Goal: Task Accomplishment & Management: Use online tool/utility

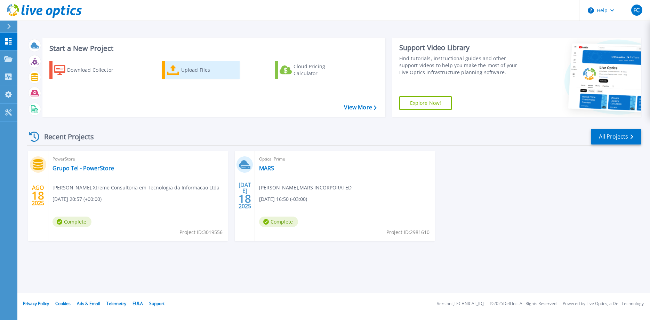
click at [205, 71] on div "Upload Files" at bounding box center [209, 70] width 56 height 14
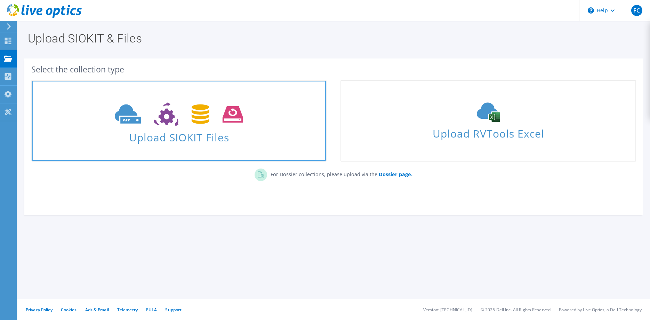
click at [202, 125] on icon at bounding box center [179, 114] width 128 height 24
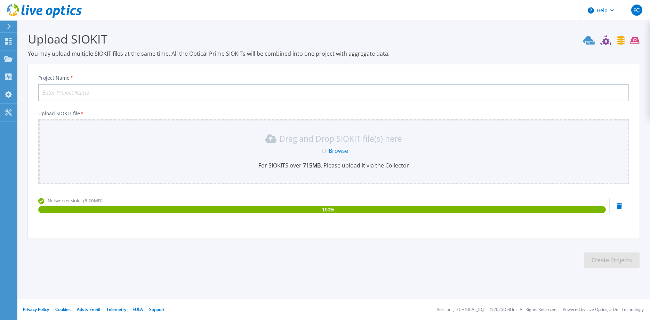
click at [51, 93] on input "Project Name *" at bounding box center [333, 92] width 591 height 17
type input "Networker - Lactalis"
click at [606, 259] on button "Create Projects" at bounding box center [612, 260] width 56 height 16
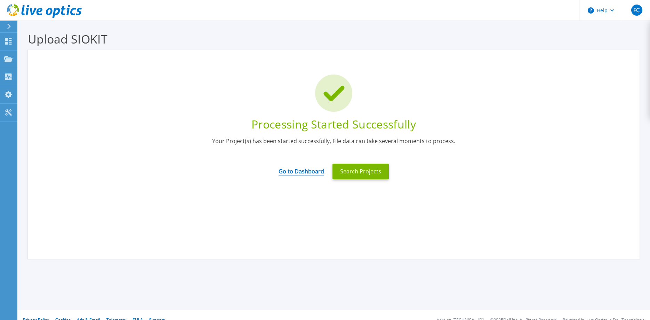
click at [292, 169] on link "Go to Dashboard" at bounding box center [302, 169] width 46 height 14
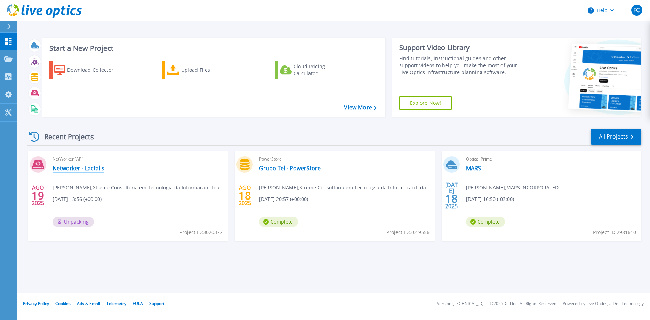
click at [84, 168] on link "Networker - Lactalis" at bounding box center [79, 167] width 52 height 7
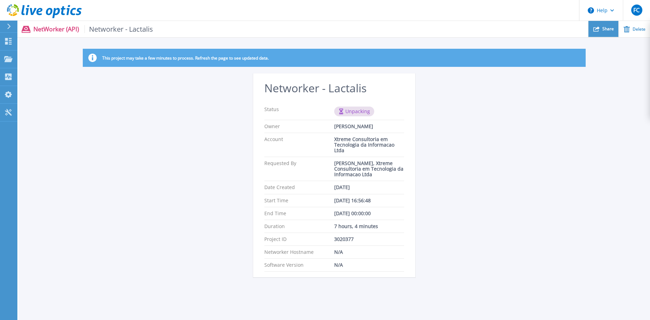
click at [611, 28] on span "Share" at bounding box center [607, 29] width 11 height 4
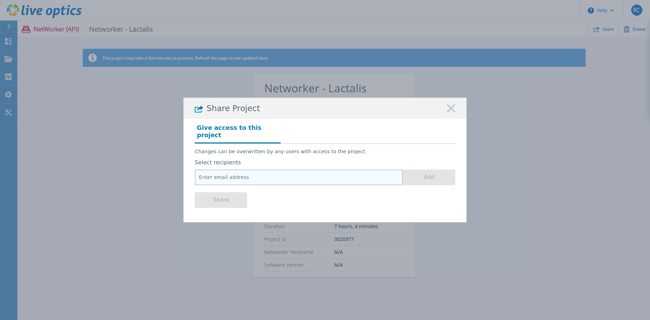
click at [246, 174] on input "email" at bounding box center [299, 177] width 208 height 16
click at [452, 112] on icon at bounding box center [451, 108] width 8 height 8
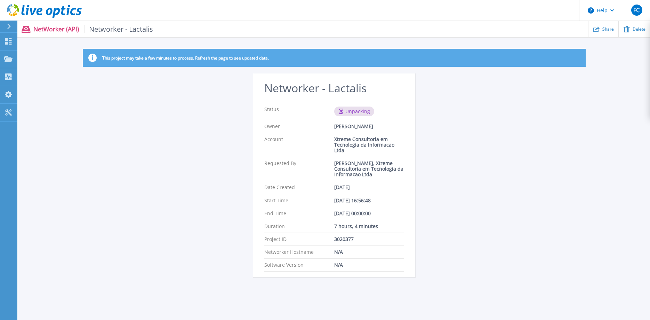
click at [111, 28] on span "Networker - Lactalis" at bounding box center [119, 29] width 69 height 8
click at [47, 27] on p "NetWorker (API) Networker - Lactalis" at bounding box center [93, 29] width 120 height 8
click at [29, 12] on icon at bounding box center [44, 11] width 75 height 14
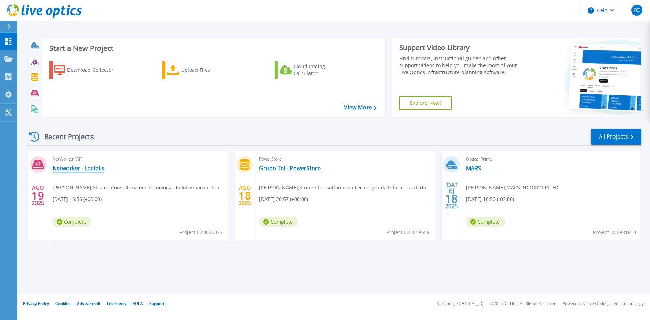
click at [90, 169] on link "Networker - Lactalis" at bounding box center [79, 167] width 52 height 7
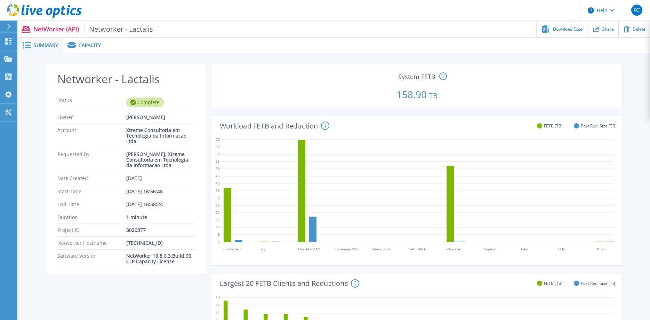
click at [97, 44] on span "Capacity" at bounding box center [90, 45] width 22 height 5
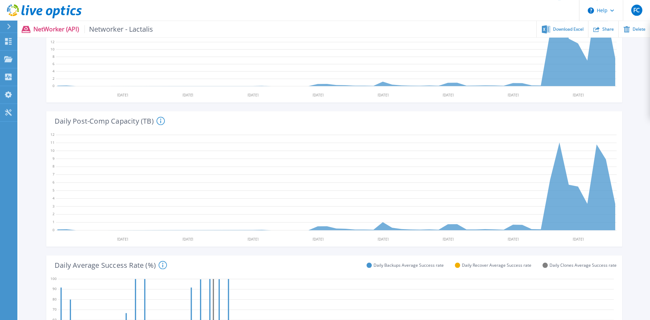
scroll to position [71, 0]
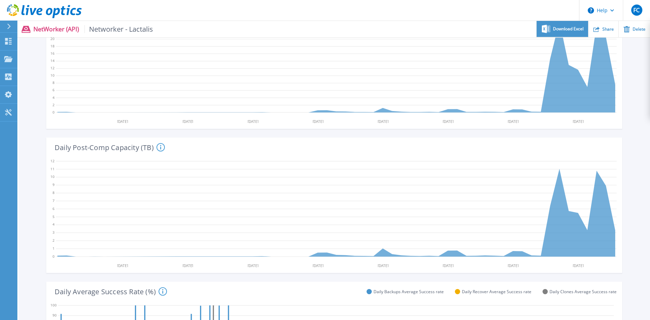
click at [571, 34] on div "Download Excel" at bounding box center [562, 29] width 51 height 16
